Goal: Navigation & Orientation: Find specific page/section

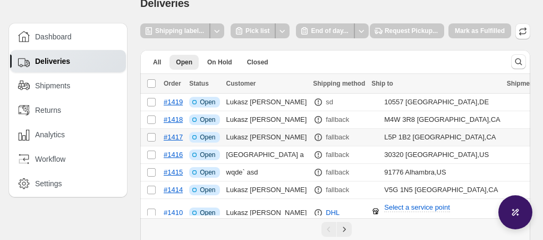
scroll to position [18, 0]
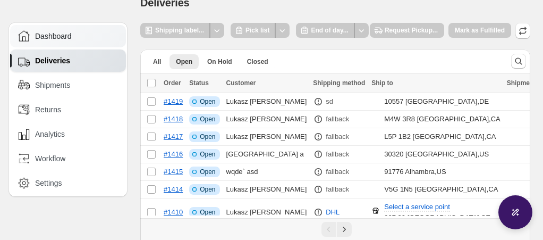
click at [55, 34] on span "Dashboard" at bounding box center [53, 36] width 37 height 11
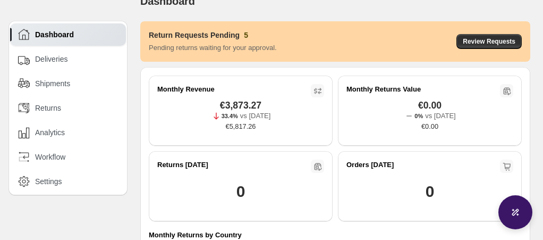
scroll to position [15, 0]
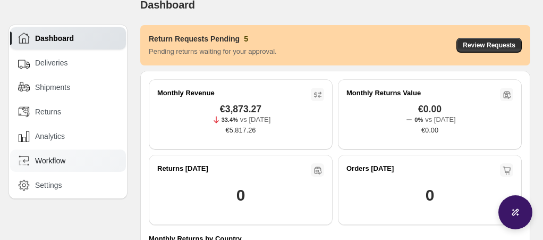
click at [60, 167] on div "Workflow" at bounding box center [68, 160] width 116 height 22
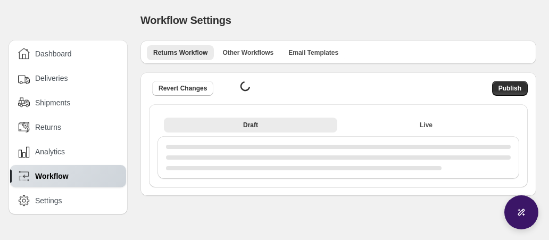
select select "********"
select select "**********"
select select "********"
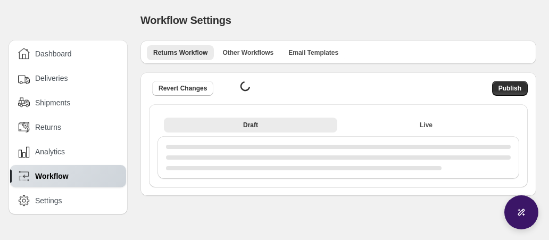
select select "**"
select select "**********"
select select "********"
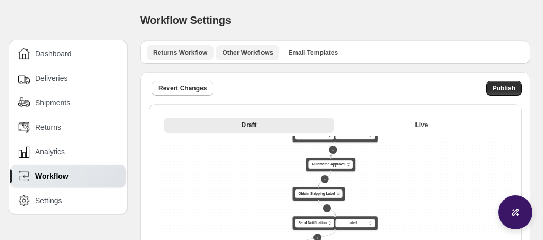
click at [225, 46] on button "Other Workflows" at bounding box center [248, 52] width 64 height 15
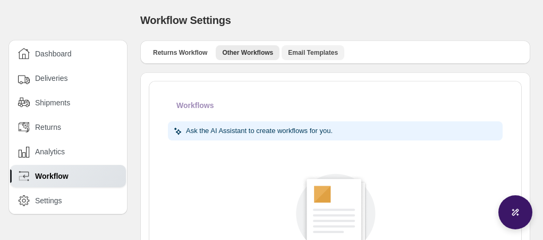
click at [319, 50] on span "Email Templates" at bounding box center [313, 52] width 50 height 9
select select "********"
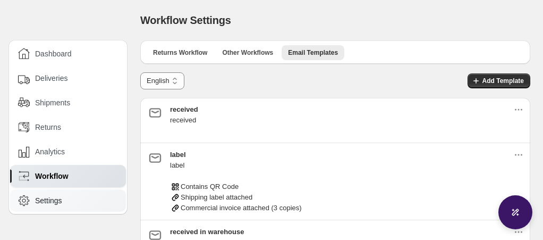
click at [48, 195] on span "Settings" at bounding box center [48, 200] width 27 height 11
select select "********"
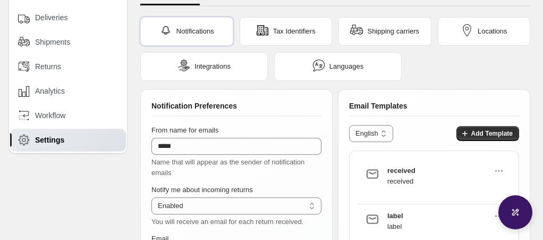
scroll to position [56, 0]
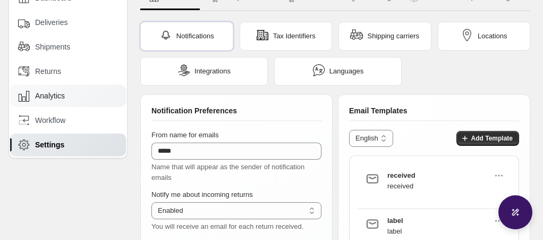
click at [76, 98] on div "Analytics" at bounding box center [69, 96] width 102 height 12
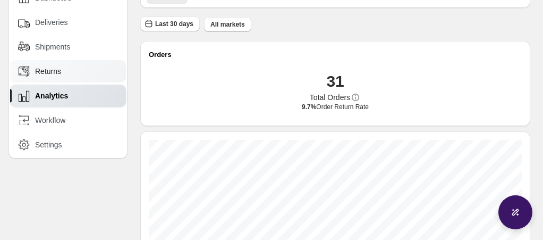
click at [77, 74] on div "Returns" at bounding box center [69, 71] width 102 height 12
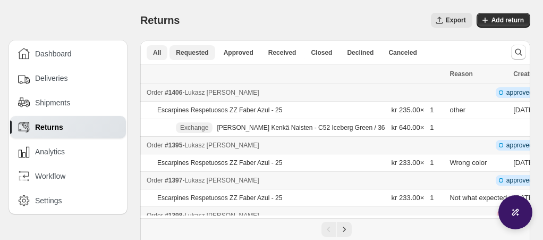
click at [206, 51] on span "Requested" at bounding box center [192, 52] width 32 height 9
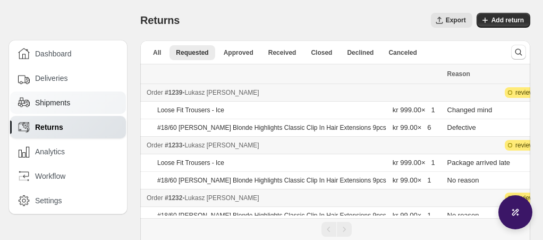
click at [78, 105] on div "Shipments" at bounding box center [69, 103] width 102 height 12
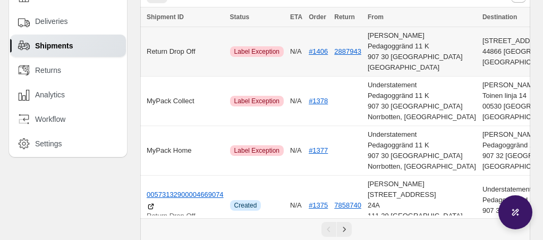
scroll to position [64, 0]
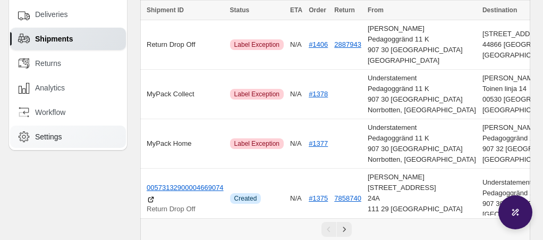
click at [52, 139] on span "Settings" at bounding box center [48, 136] width 27 height 11
select select "********"
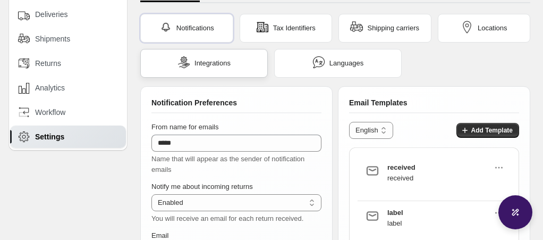
click at [196, 63] on span "Integrations" at bounding box center [213, 63] width 36 height 11
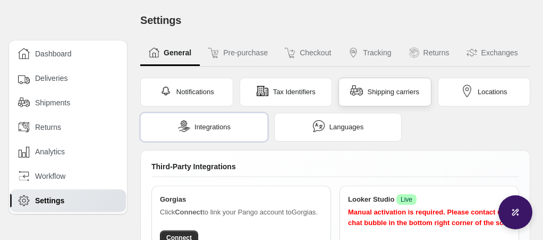
click at [414, 94] on span "Shipping carriers" at bounding box center [393, 92] width 52 height 11
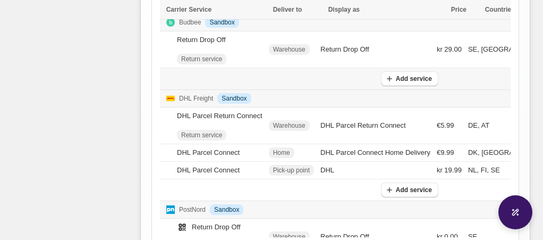
scroll to position [307, 0]
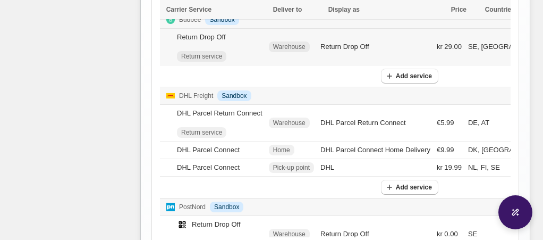
click at [297, 47] on span "Warehouse" at bounding box center [289, 47] width 32 height 9
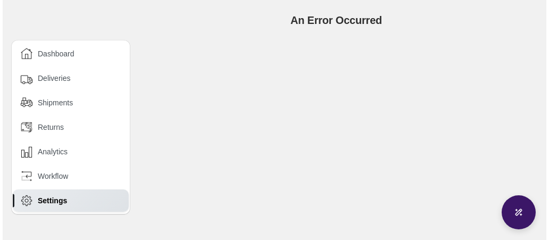
scroll to position [0, 0]
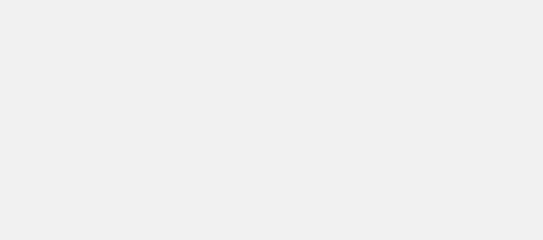
select select "********"
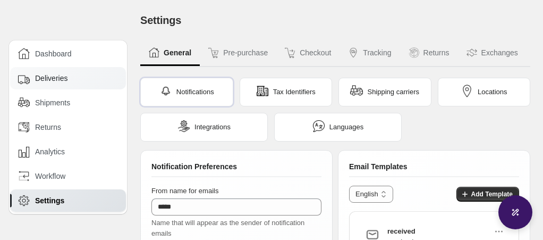
click at [60, 75] on span "Deliveries" at bounding box center [51, 78] width 32 height 11
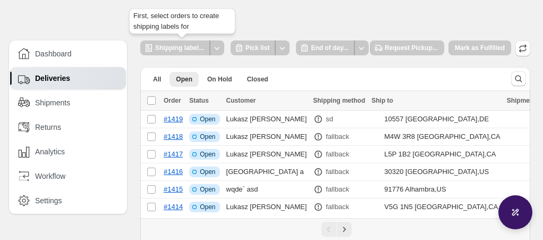
click at [216, 49] on div at bounding box center [217, 47] width 14 height 15
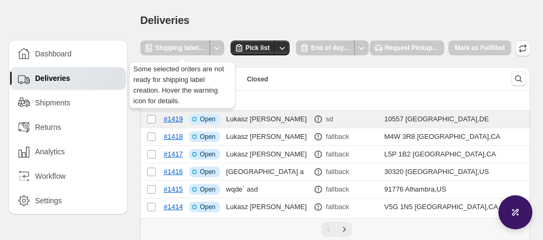
click at [215, 46] on div at bounding box center [217, 47] width 14 height 15
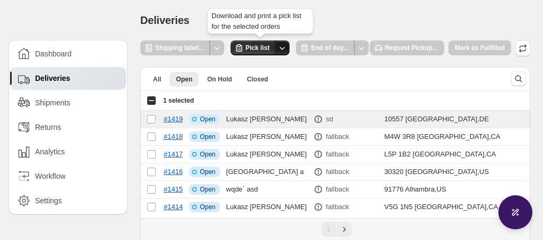
click at [288, 50] on button "Other actions" at bounding box center [282, 47] width 15 height 15
click at [259, 51] on span "Pick list" at bounding box center [258, 48] width 24 height 9
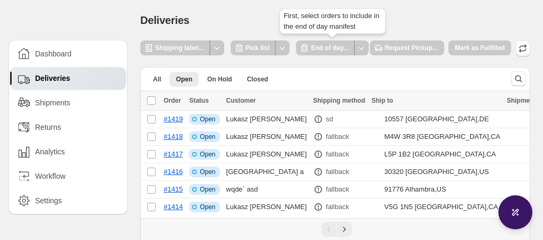
click at [325, 49] on div "End of day..." at bounding box center [325, 47] width 58 height 15
click at [394, 39] on div "First, select orders to pickup" at bounding box center [402, 28] width 99 height 23
click at [501, 46] on span "Mark as Fulfilled" at bounding box center [480, 48] width 63 height 16
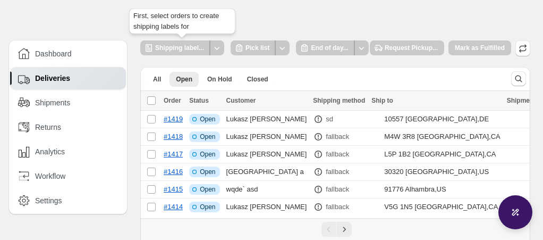
click at [221, 49] on div at bounding box center [217, 47] width 14 height 15
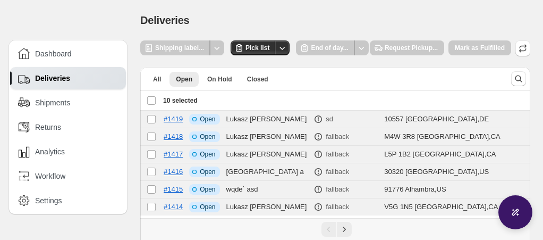
click at [150, 102] on div "Deselect all 10 orders 10 selected" at bounding box center [172, 101] width 51 height 10
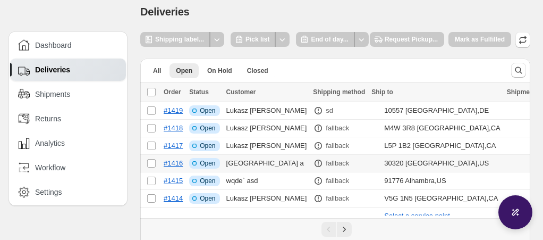
scroll to position [7, 0]
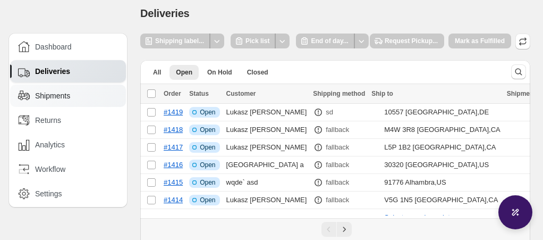
click at [90, 92] on div "Shipments" at bounding box center [69, 96] width 102 height 12
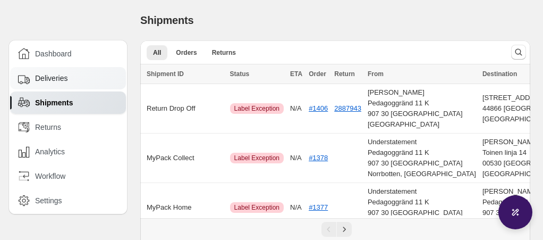
click at [68, 82] on span "Deliveries" at bounding box center [51, 78] width 32 height 11
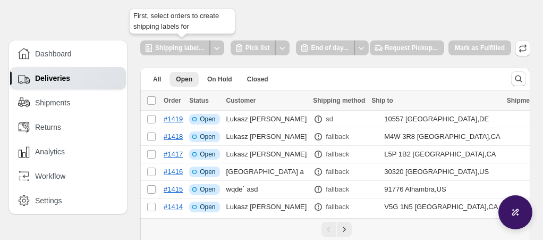
click at [222, 46] on div at bounding box center [217, 47] width 14 height 15
click at [220, 76] on span "On Hold" at bounding box center [219, 79] width 25 height 9
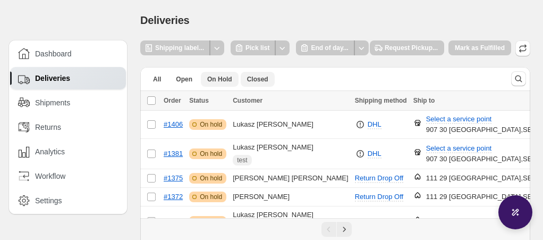
click at [249, 75] on span "Closed" at bounding box center [257, 79] width 21 height 9
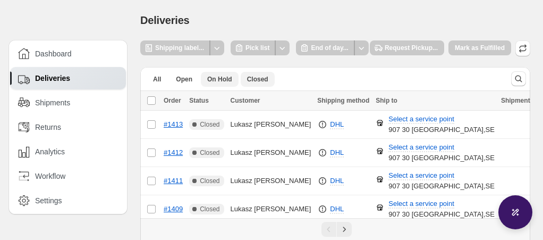
click at [224, 79] on span "On Hold" at bounding box center [219, 79] width 25 height 9
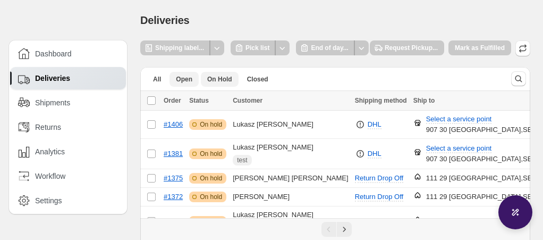
click at [190, 81] on span "Open" at bounding box center [184, 79] width 16 height 9
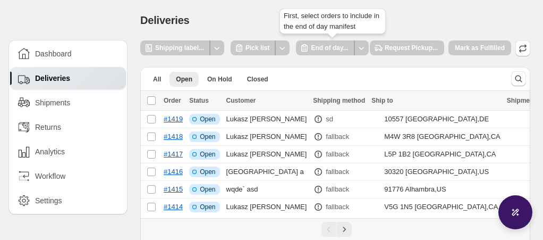
click at [316, 45] on div "End of day..." at bounding box center [325, 47] width 58 height 15
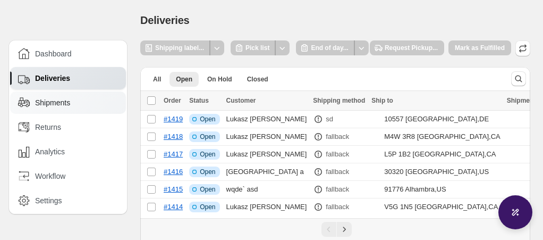
click at [45, 102] on span "Shipments" at bounding box center [52, 102] width 35 height 11
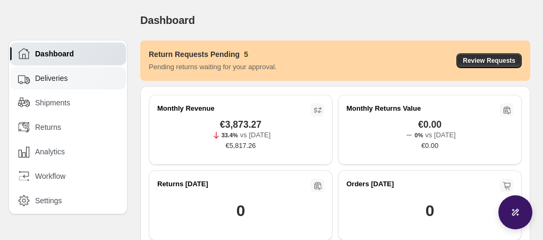
click at [97, 76] on div "Deliveries" at bounding box center [69, 78] width 102 height 12
click at [58, 71] on div "Deliveries" at bounding box center [68, 78] width 116 height 22
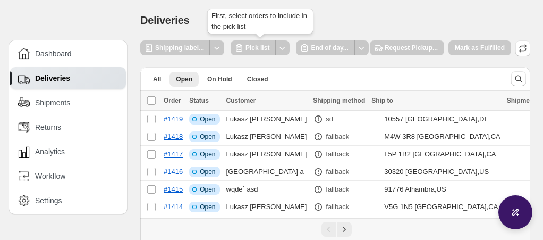
click at [255, 53] on div "Pick list" at bounding box center [253, 47] width 45 height 15
click at [277, 48] on div at bounding box center [282, 47] width 14 height 15
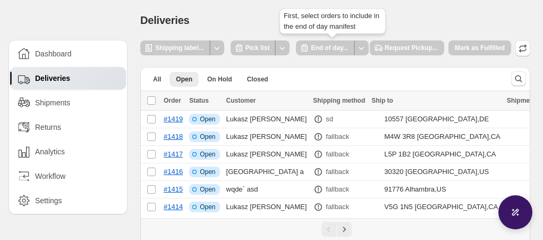
click at [328, 45] on div "End of day..." at bounding box center [325, 47] width 58 height 15
click at [362, 46] on div at bounding box center [362, 47] width 14 height 15
click at [394, 53] on span "Request Pickup..." at bounding box center [407, 48] width 74 height 16
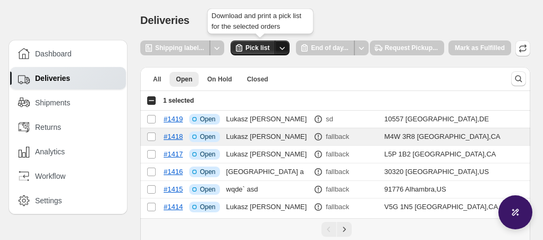
click at [279, 46] on icon "Other actions" at bounding box center [282, 48] width 11 height 11
click at [282, 47] on icon "Other actions" at bounding box center [282, 48] width 11 height 11
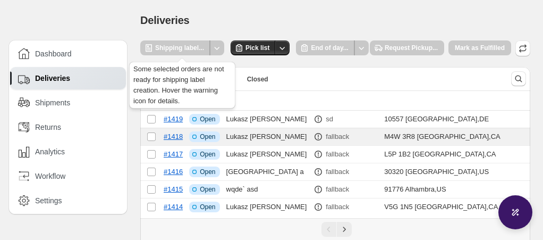
click at [218, 48] on div at bounding box center [217, 47] width 14 height 15
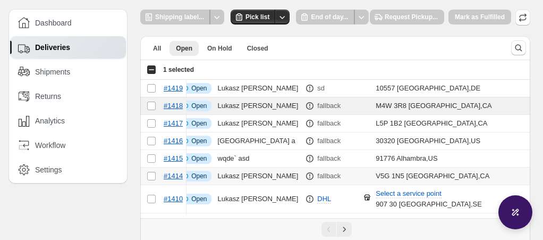
scroll to position [27, 0]
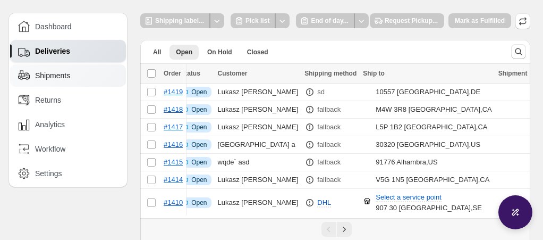
click at [50, 79] on span "Shipments" at bounding box center [52, 75] width 35 height 11
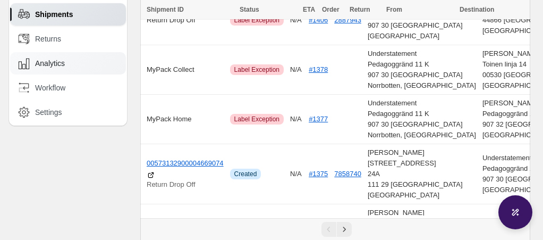
scroll to position [89, 0]
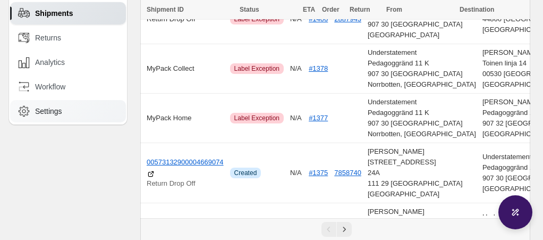
click at [57, 106] on span "Settings" at bounding box center [48, 111] width 27 height 11
select select "********"
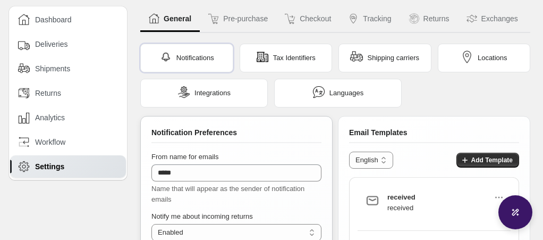
scroll to position [32, 0]
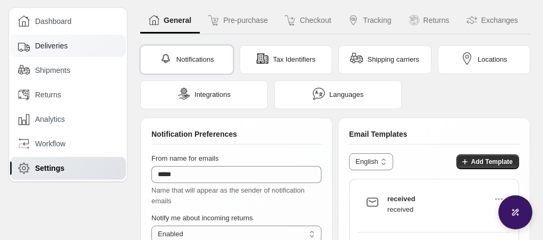
click at [85, 37] on div "Deliveries" at bounding box center [68, 46] width 116 height 22
